Goal: Task Accomplishment & Management: Use online tool/utility

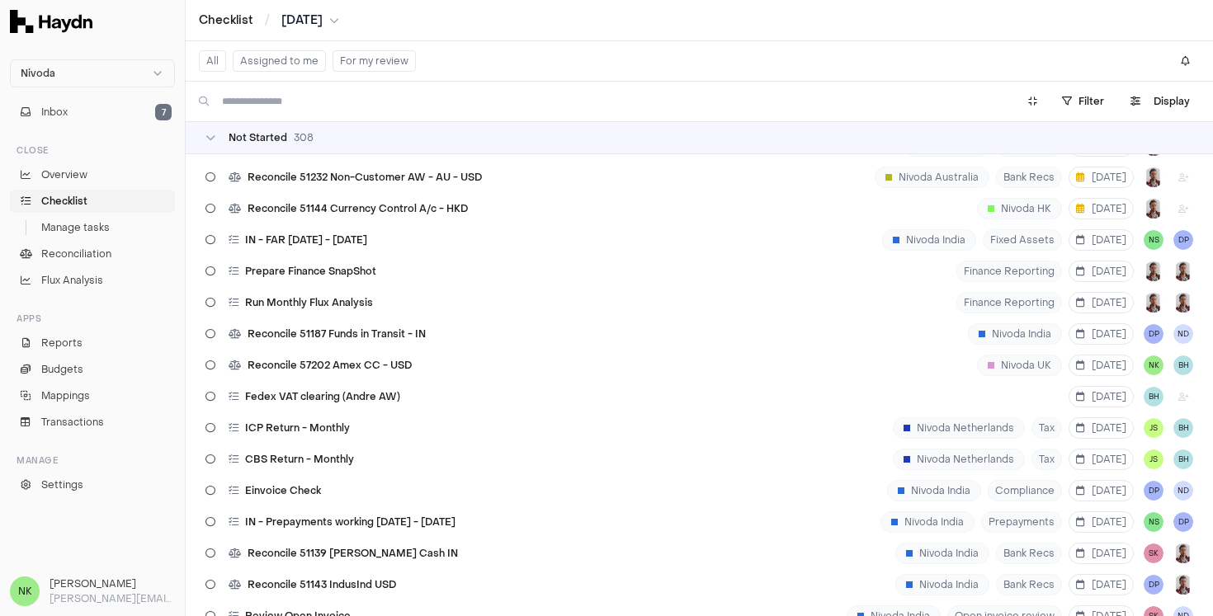
scroll to position [3843, 0]
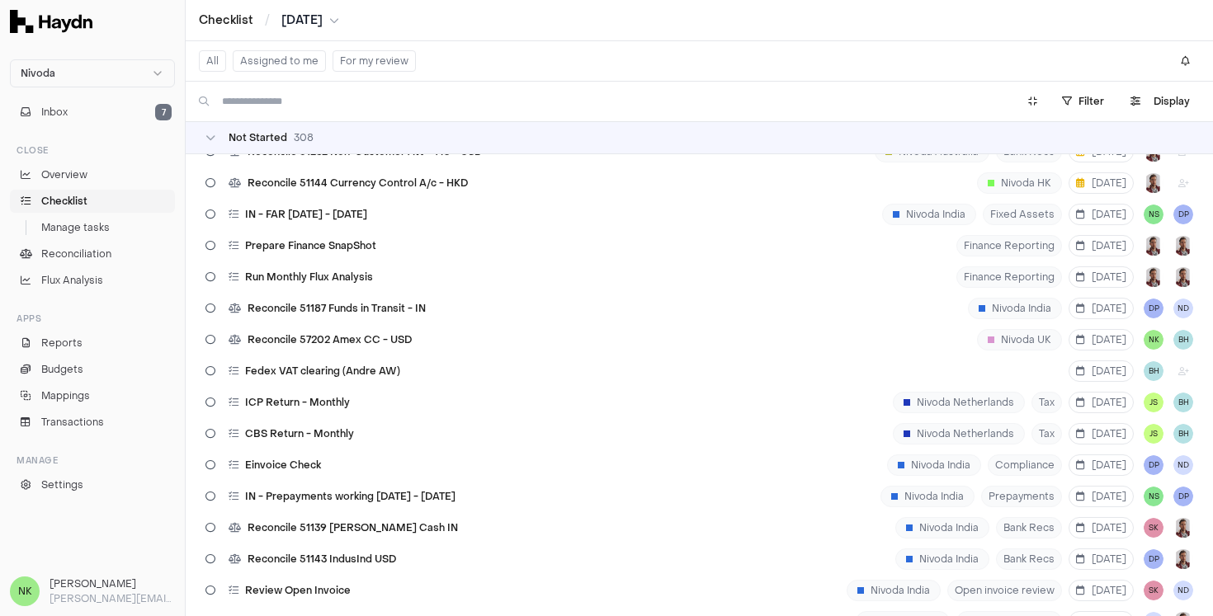
click at [281, 65] on button "Assigned to me" at bounding box center [279, 60] width 93 height 21
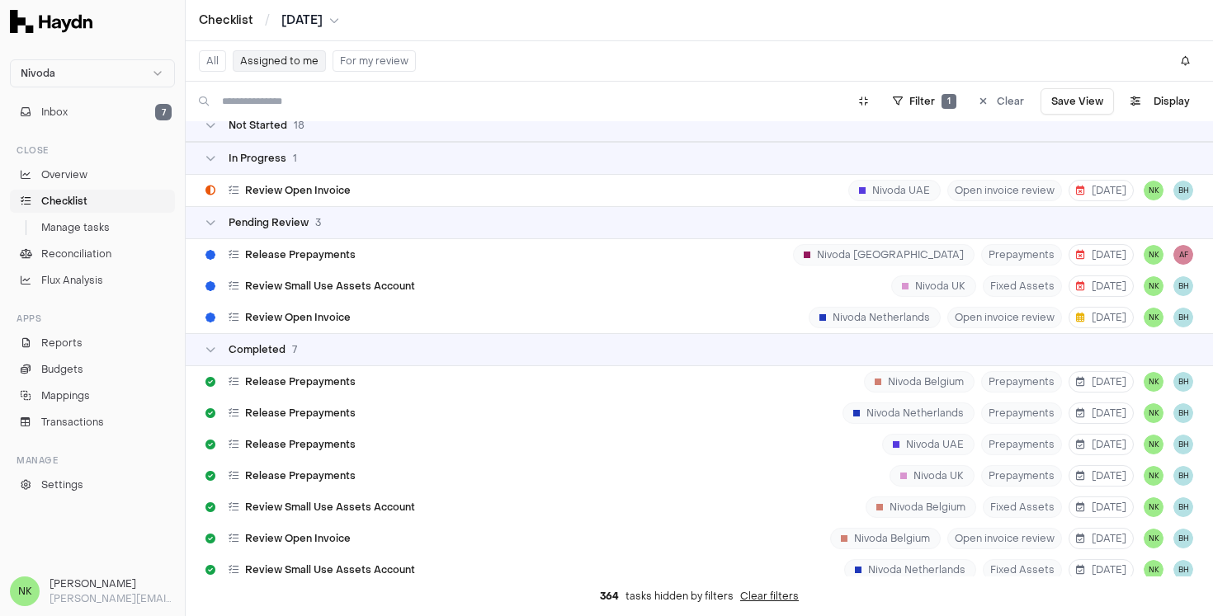
scroll to position [573, 0]
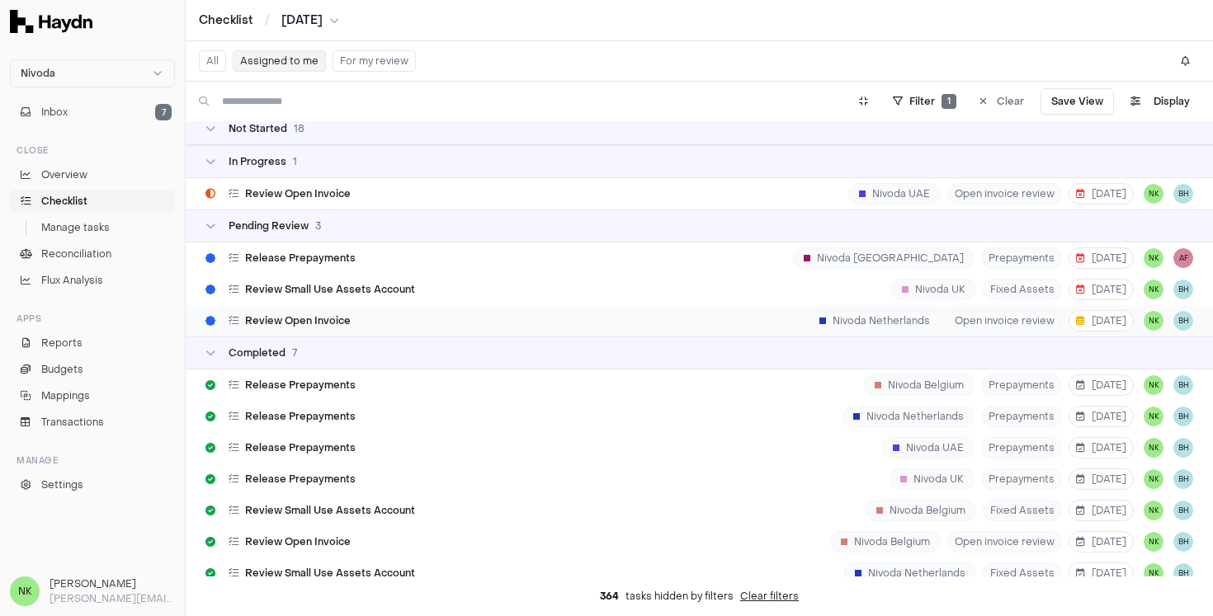
click at [498, 324] on div "Review Open Invoice [GEOGRAPHIC_DATA] Netherlands Open invoice review [DATE] NK…" at bounding box center [699, 320] width 1027 height 31
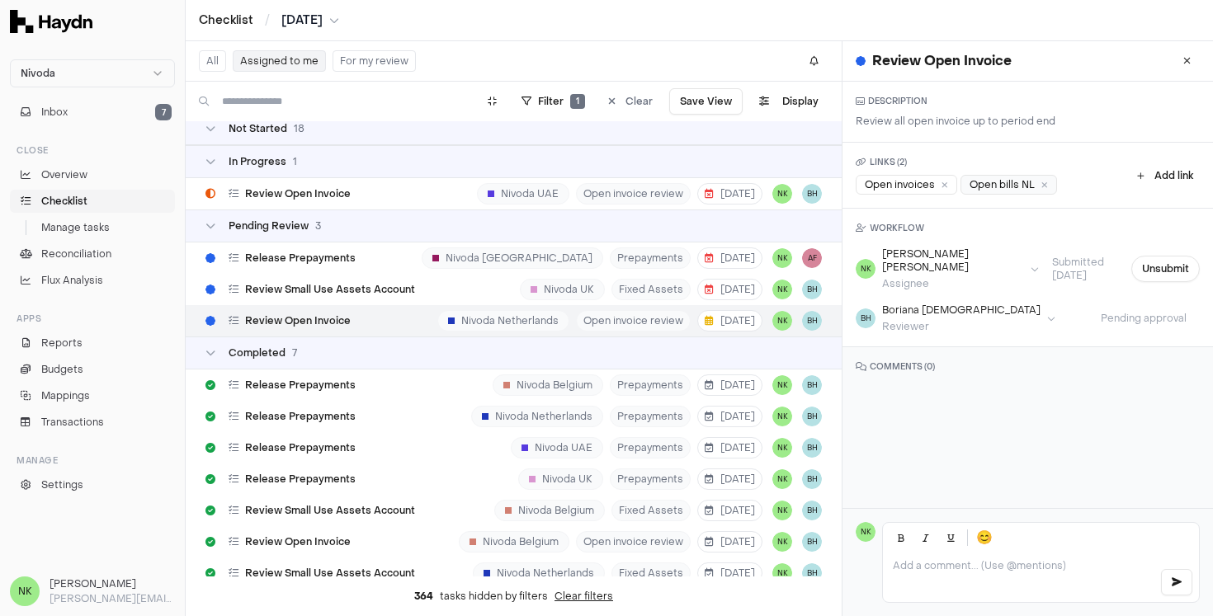
click at [1000, 191] on div "Open bills NL" at bounding box center [1008, 185] width 97 height 20
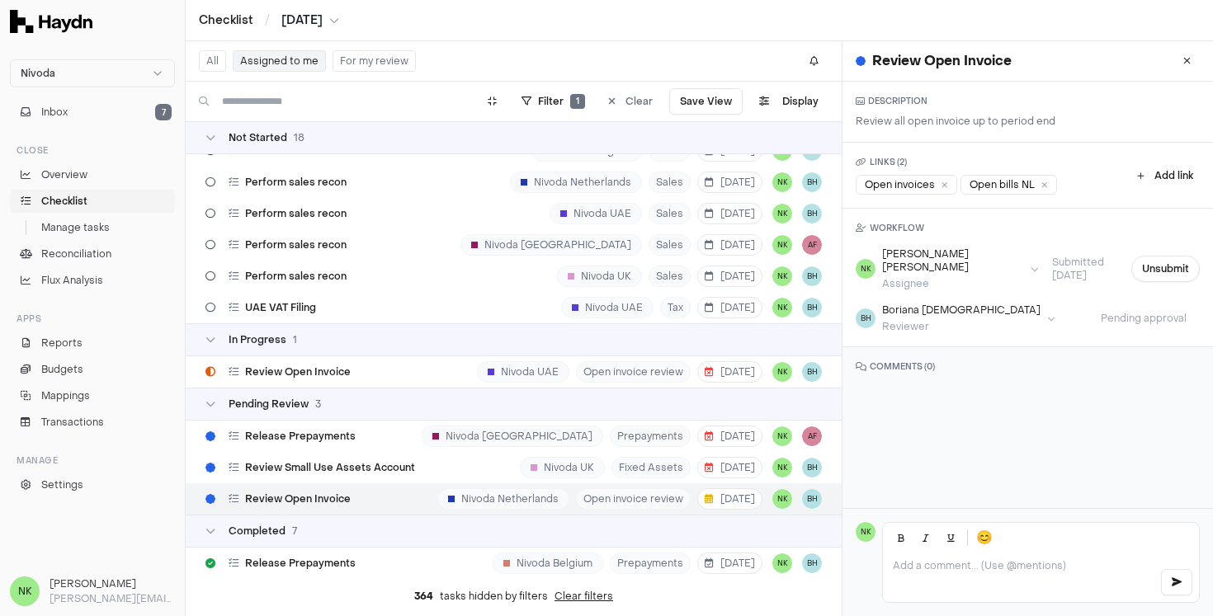
scroll to position [412, 0]
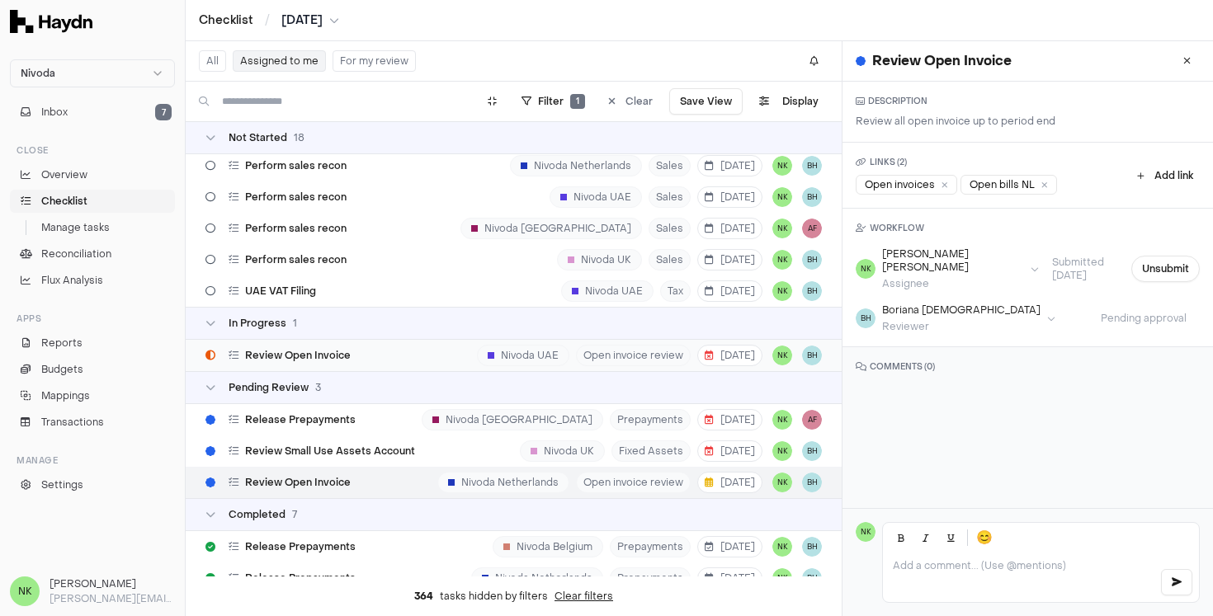
click at [400, 355] on div "Review Open Invoice Nivoda UAE Open invoice review [DATE] NK BH" at bounding box center [514, 355] width 656 height 31
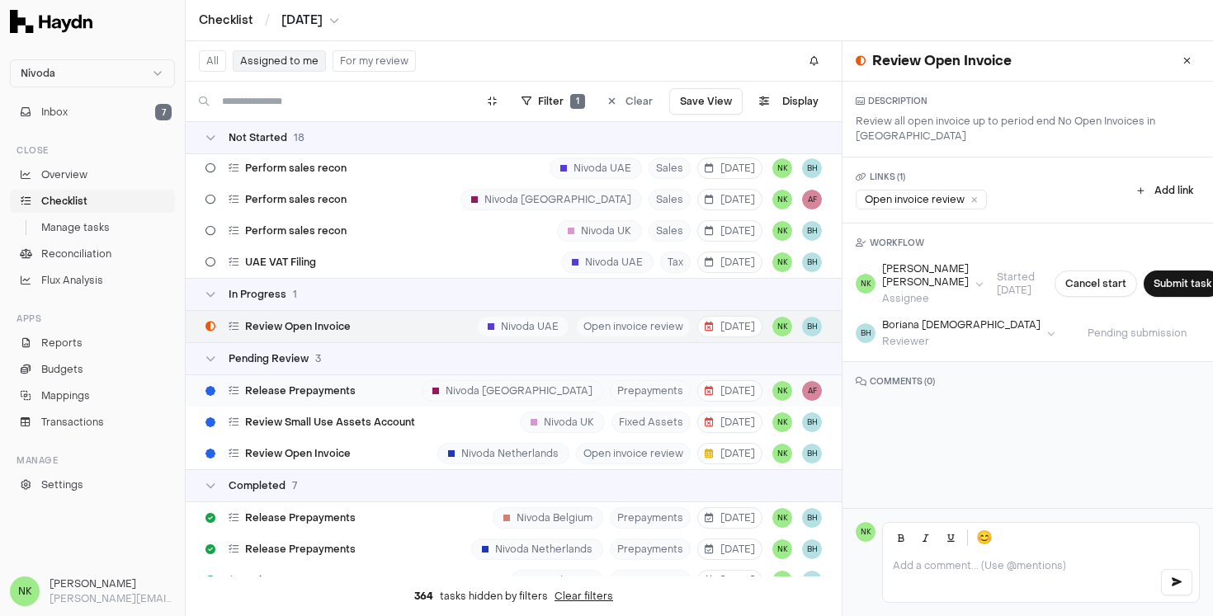
scroll to position [444, 0]
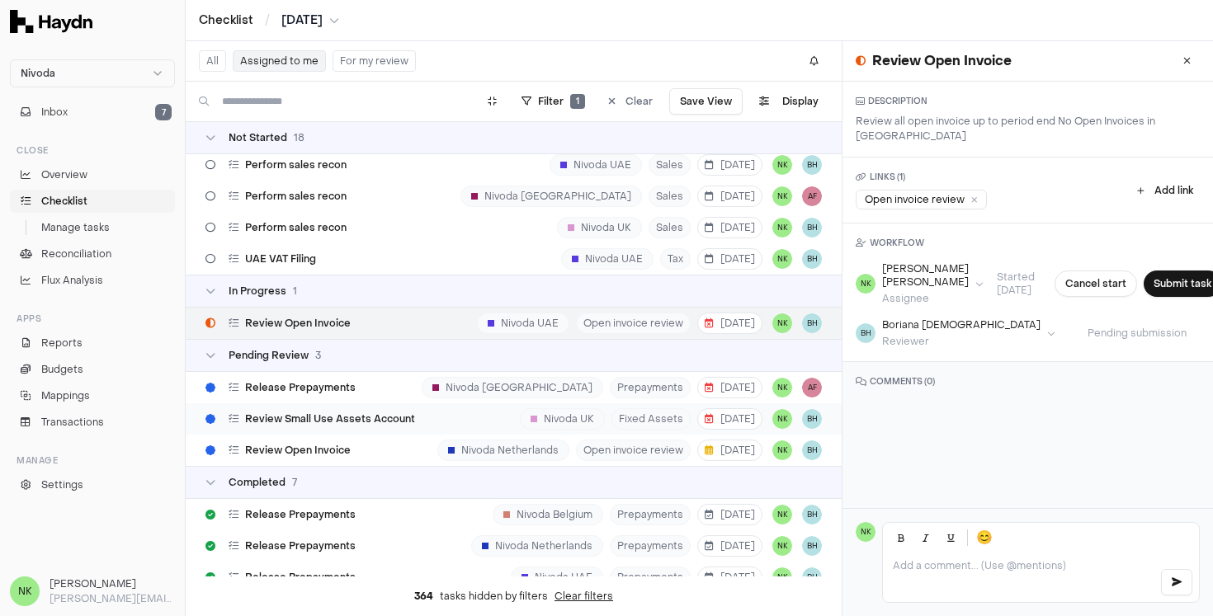
click at [426, 417] on div "Review Small Use Assets Account Nivoda UK Fixed Assets [DATE] NK BH" at bounding box center [514, 418] width 656 height 31
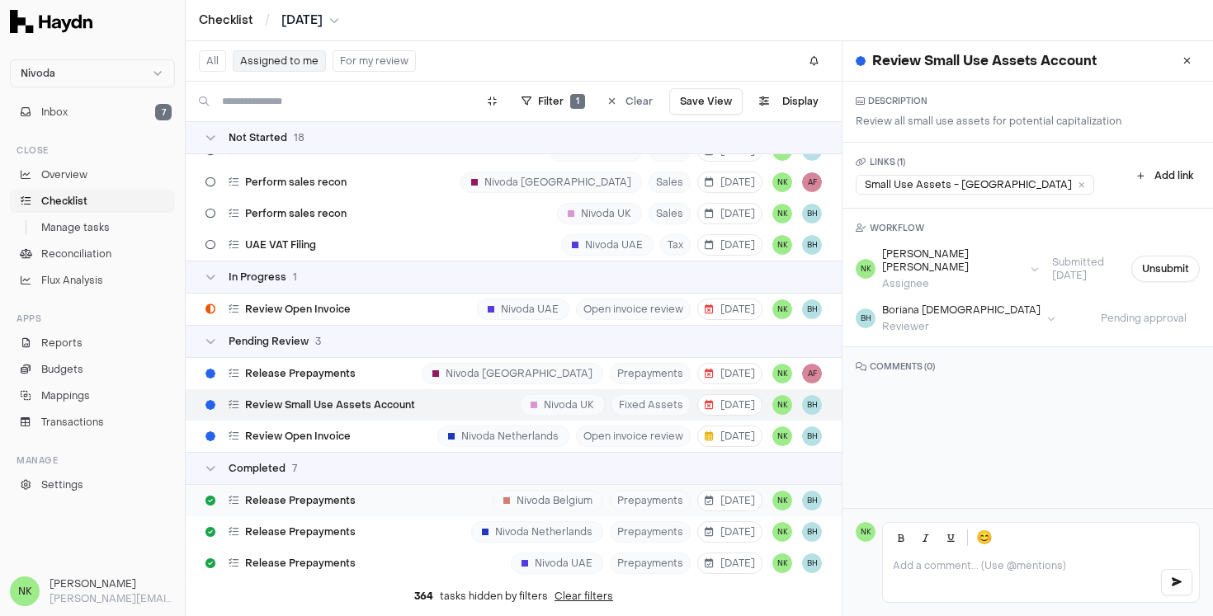
scroll to position [436, 0]
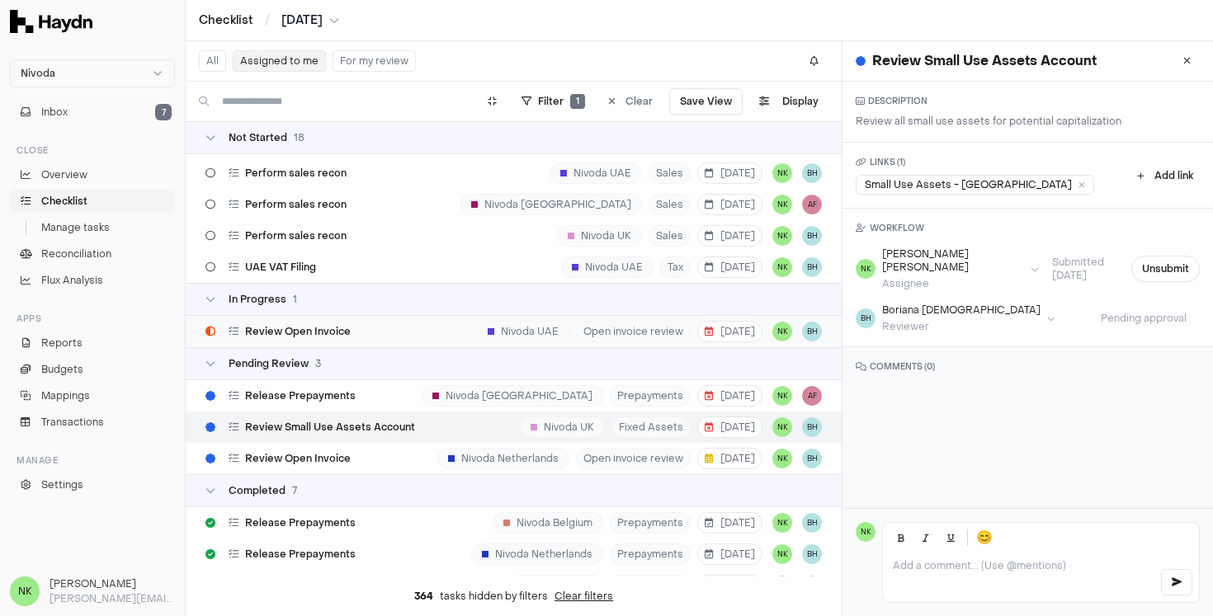
click at [436, 330] on div "Review Open Invoice Nivoda UAE Open invoice review [DATE] NK BH" at bounding box center [514, 331] width 656 height 31
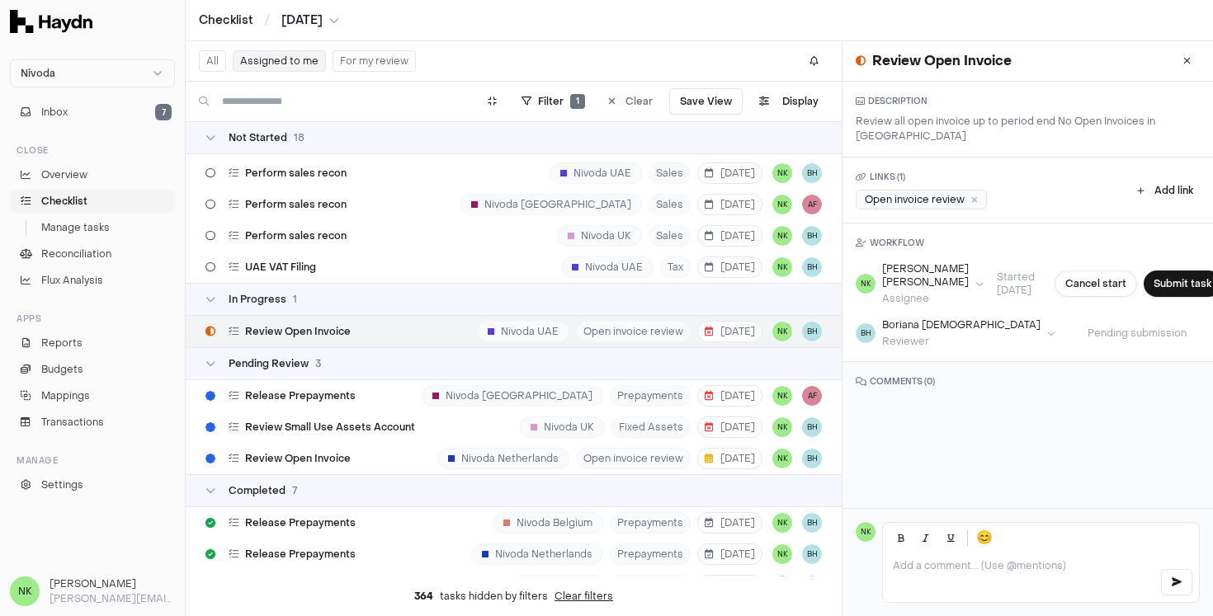
click at [929, 190] on div "Open invoice review" at bounding box center [921, 200] width 131 height 20
click at [1156, 181] on button "Add link" at bounding box center [1164, 191] width 69 height 20
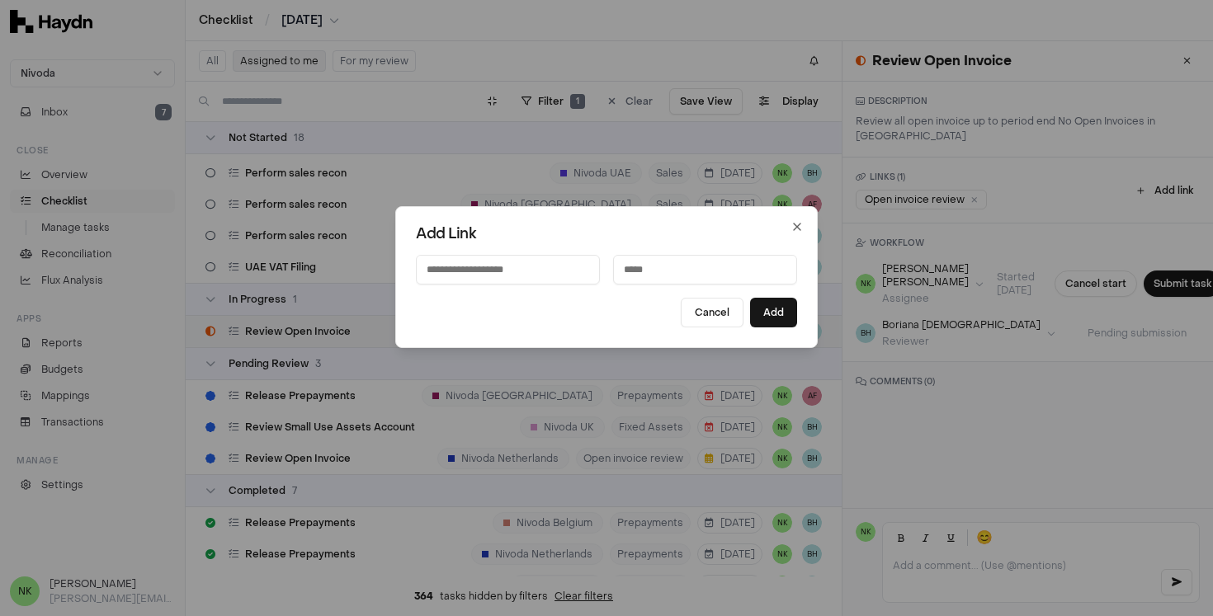
click at [519, 269] on input at bounding box center [508, 270] width 184 height 30
type input "**********"
click at [649, 263] on input at bounding box center [705, 270] width 184 height 30
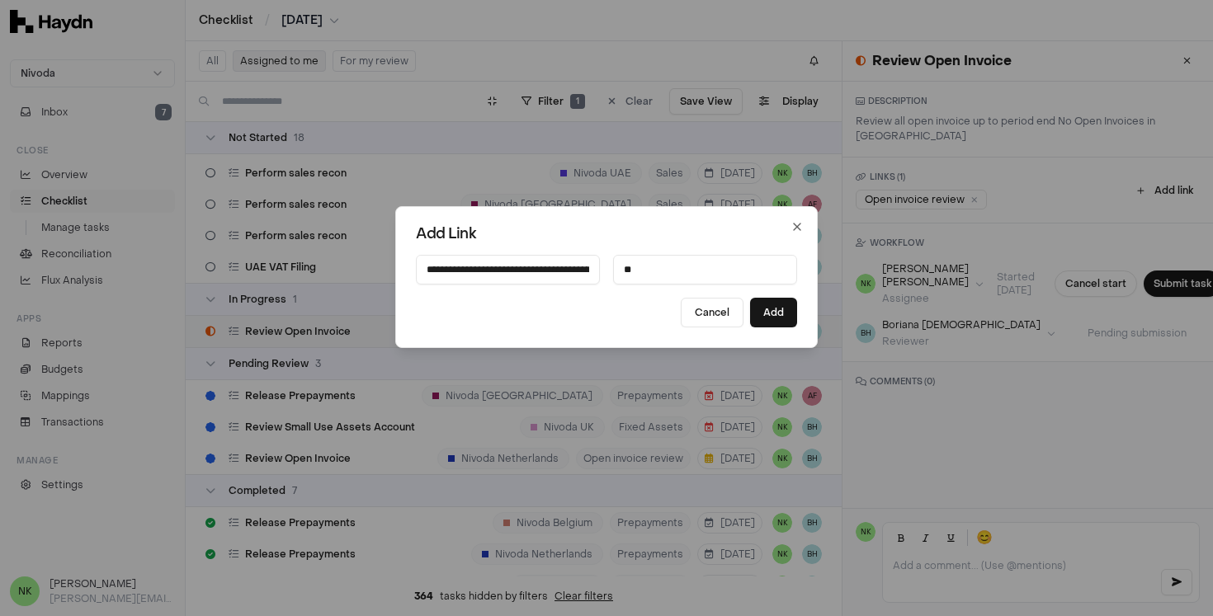
type input "*"
type input "**********"
click at [776, 316] on button "Add" at bounding box center [773, 313] width 47 height 30
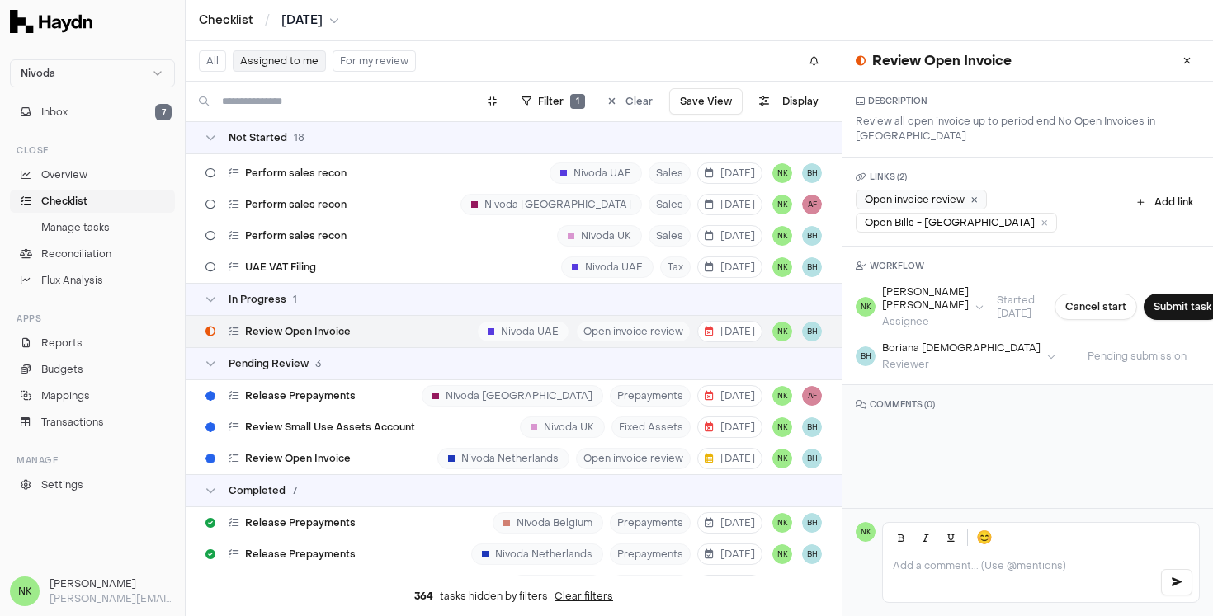
click at [975, 196] on icon at bounding box center [974, 200] width 7 height 8
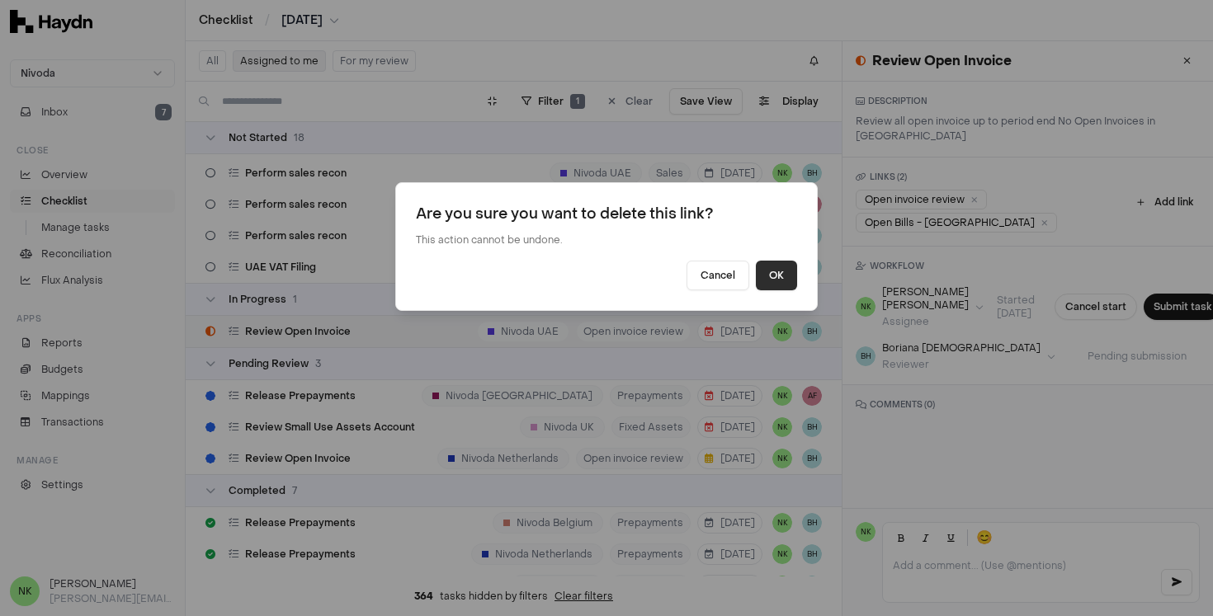
click at [786, 277] on button "OK" at bounding box center [776, 276] width 41 height 30
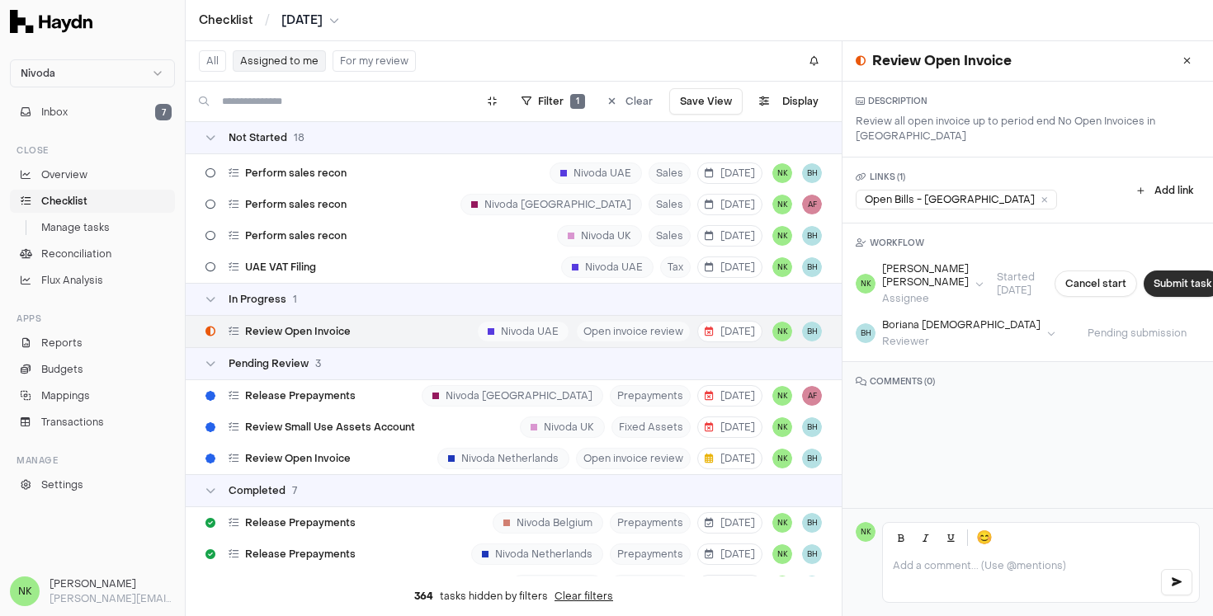
click at [1163, 271] on button "Submit task" at bounding box center [1183, 284] width 78 height 26
